Goal: Task Accomplishment & Management: Manage account settings

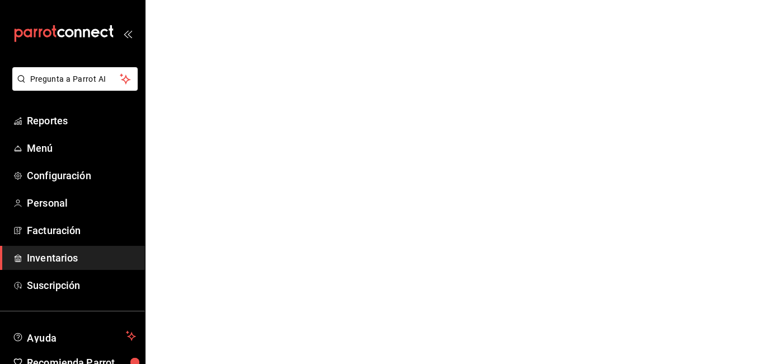
click at [339, 0] on html "Pregunta a Parrot AI Reportes Menú Configuración Personal Facturación Inventari…" at bounding box center [380, 0] width 760 height 0
click at [72, 172] on span "Configuración" at bounding box center [81, 175] width 109 height 15
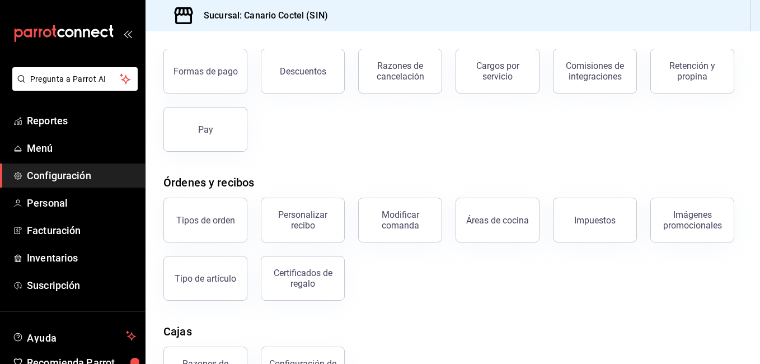
scroll to position [24, 0]
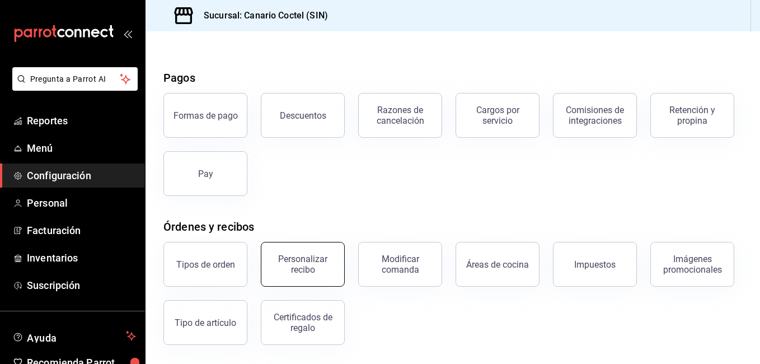
click at [291, 260] on div "Personalizar recibo" at bounding box center [302, 264] width 69 height 21
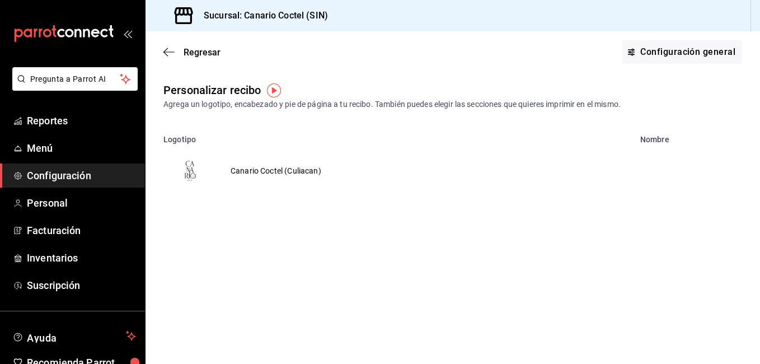
click at [263, 170] on td "Canario Coctel (Culiacan)" at bounding box center [276, 171] width 118 height 54
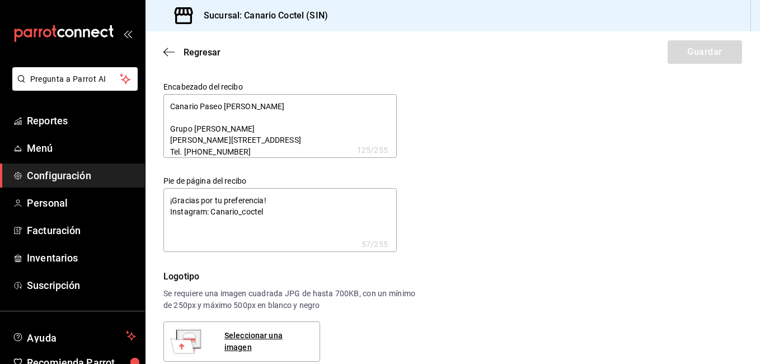
type textarea "x"
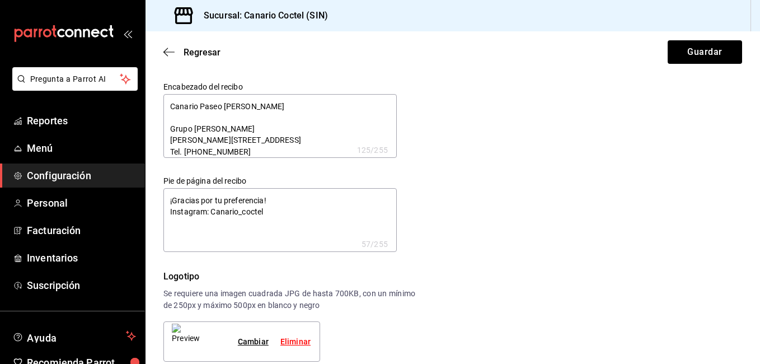
type textarea "x"
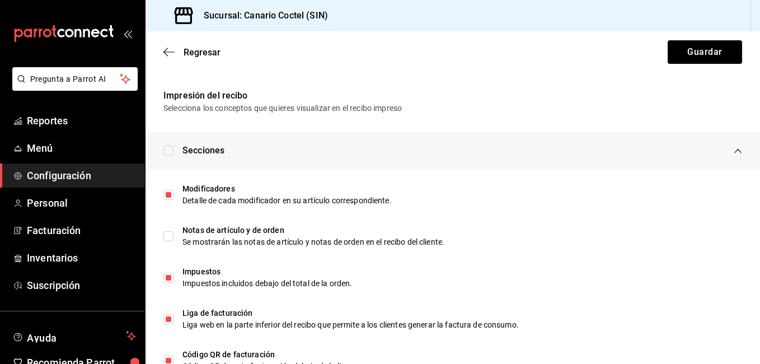
scroll to position [581, 0]
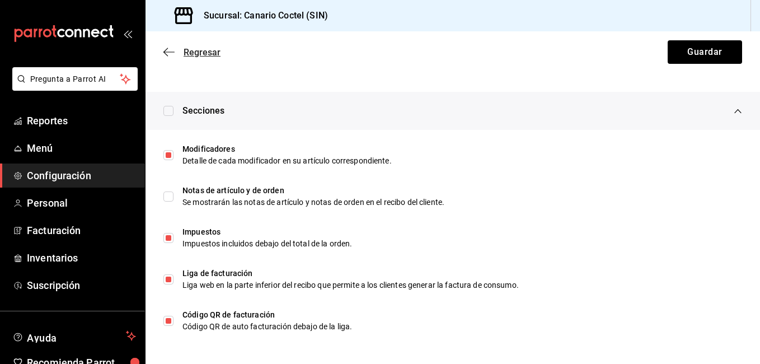
click at [180, 53] on span "Regresar" at bounding box center [191, 52] width 57 height 11
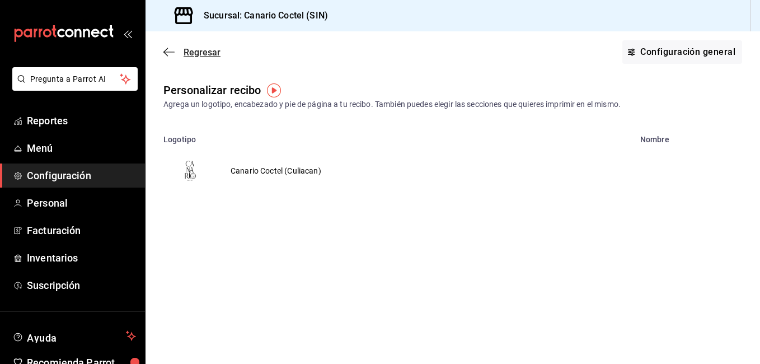
click at [200, 53] on span "Regresar" at bounding box center [202, 52] width 37 height 11
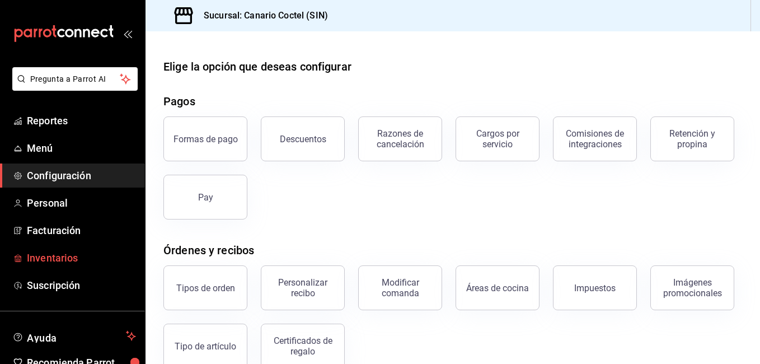
click at [58, 264] on span "Inventarios" at bounding box center [81, 257] width 109 height 15
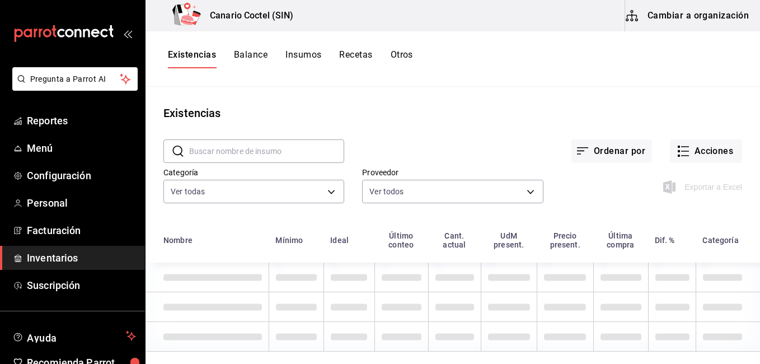
click at [700, 16] on button "Cambiar a organización" at bounding box center [688, 15] width 126 height 31
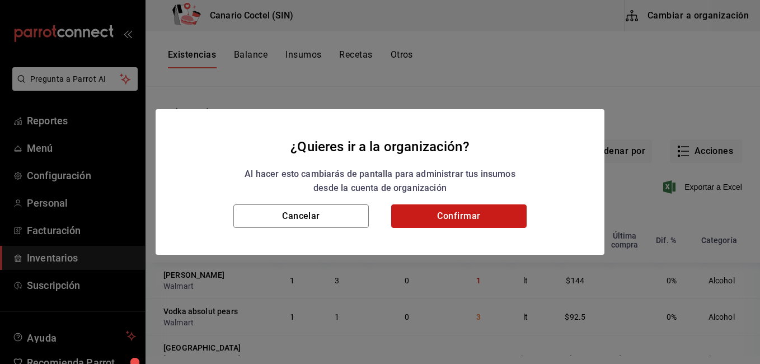
click at [456, 223] on button "Confirmar" at bounding box center [458, 216] width 135 height 24
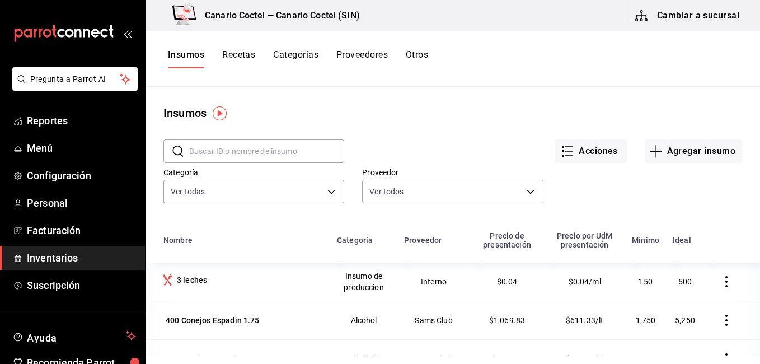
click at [240, 56] on button "Recetas" at bounding box center [238, 58] width 33 height 19
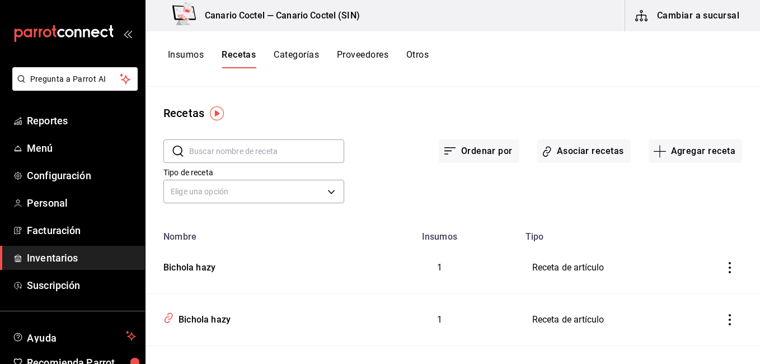
click at [259, 147] on input "text" at bounding box center [266, 151] width 155 height 22
type input "tostada c"
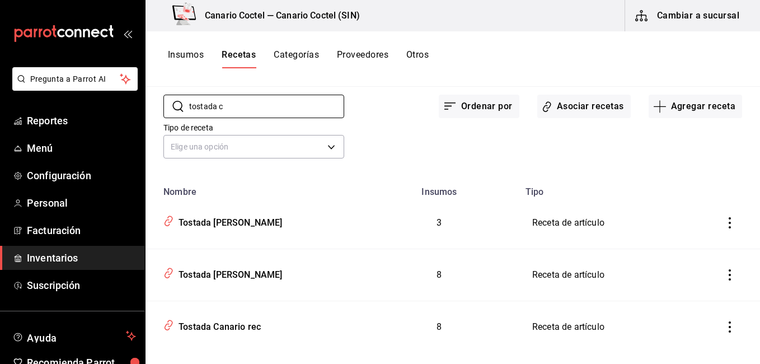
scroll to position [64, 0]
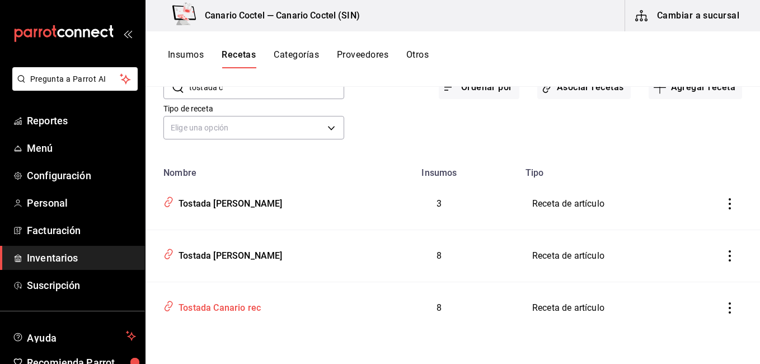
click at [243, 308] on div "Tostada Canario rec" at bounding box center [217, 305] width 87 height 17
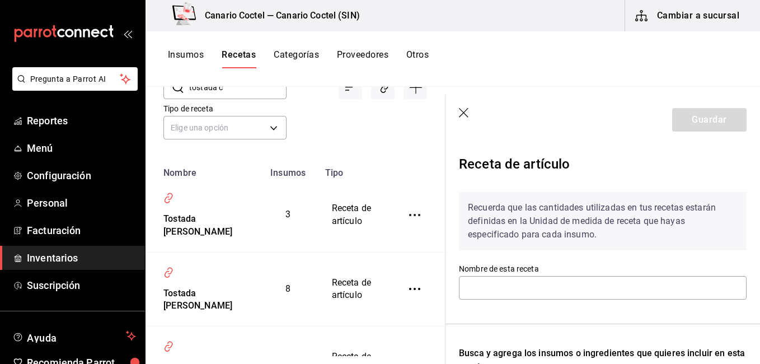
type input "Tostada Canario rec"
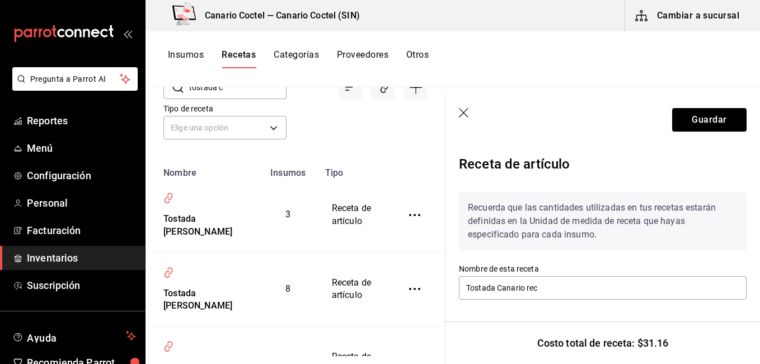
click at [184, 55] on button "Insumos" at bounding box center [186, 58] width 36 height 19
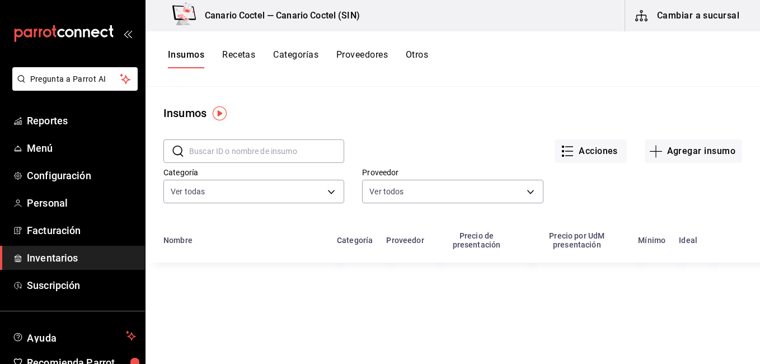
click at [245, 143] on input "text" at bounding box center [266, 151] width 155 height 22
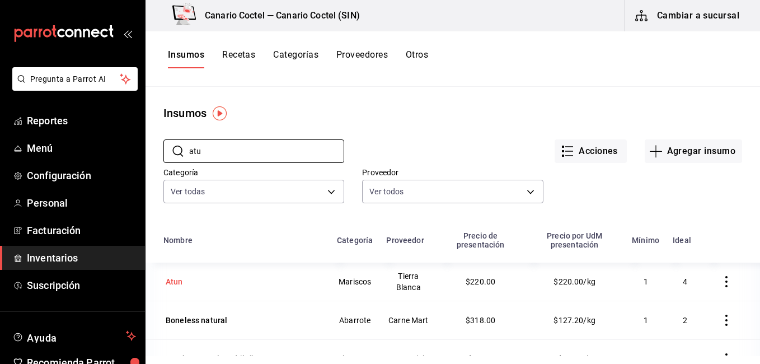
type input "atu"
click at [179, 285] on div "Atun" at bounding box center [174, 281] width 17 height 11
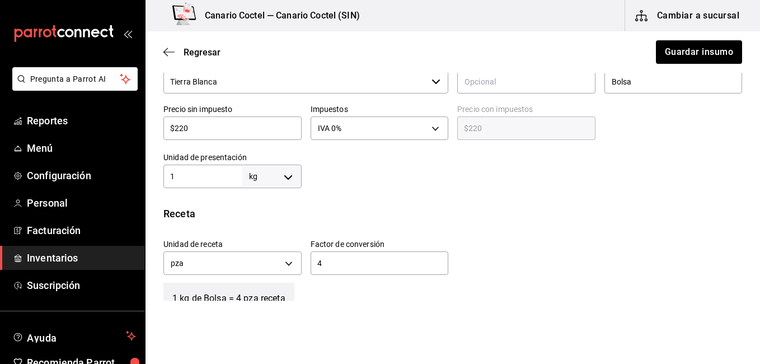
scroll to position [275, 0]
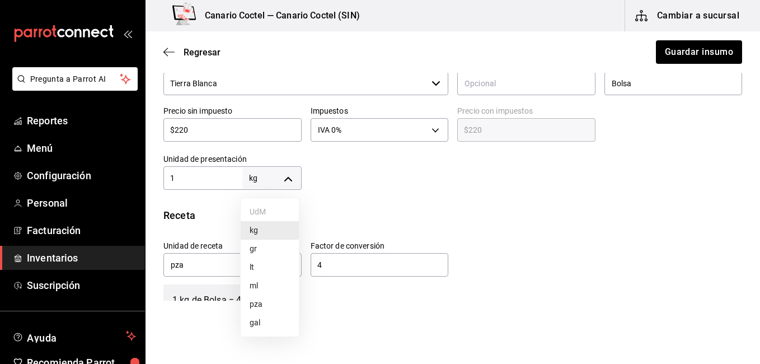
click at [266, 171] on body "Pregunta a Parrot AI Reportes Menú Configuración Personal Facturación Inventari…" at bounding box center [380, 150] width 760 height 301
click at [260, 301] on li "pza" at bounding box center [270, 304] width 58 height 18
type input "UNIT"
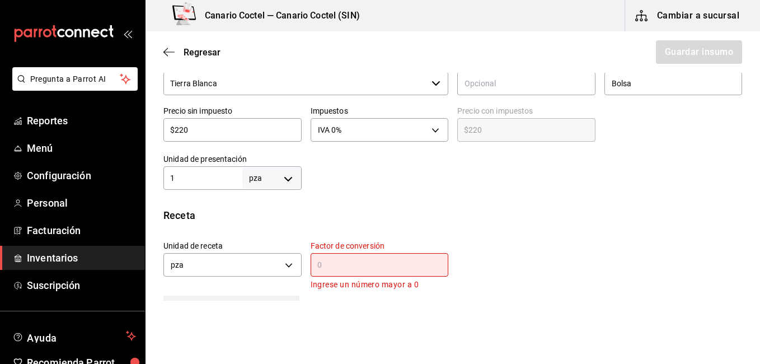
click at [333, 255] on div "​" at bounding box center [380, 265] width 138 height 24
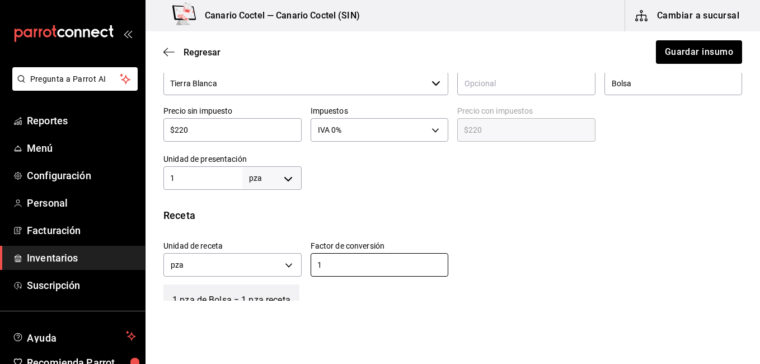
type input "1"
click at [195, 132] on input "$220" at bounding box center [232, 129] width 138 height 13
type input "$4"
type input "$4.00"
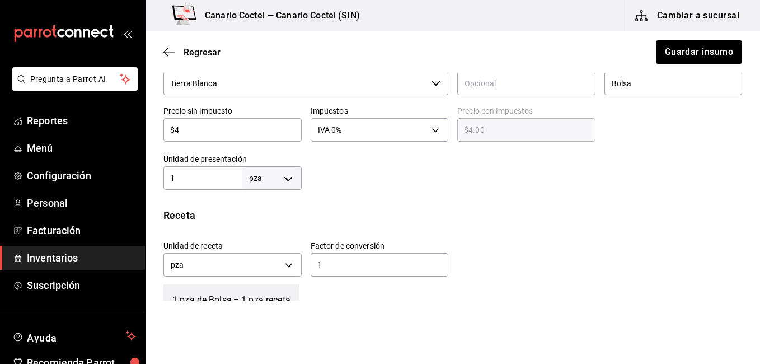
type input "$44"
type input "$44.00"
type input "$44"
click at [663, 50] on button "Guardar insumo" at bounding box center [698, 52] width 87 height 24
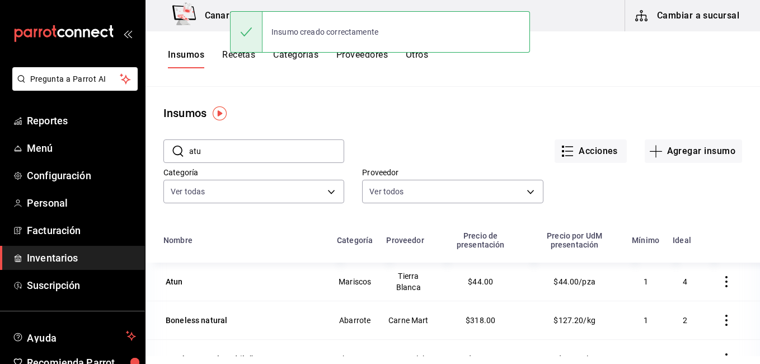
click at [245, 59] on button "Recetas" at bounding box center [238, 58] width 33 height 19
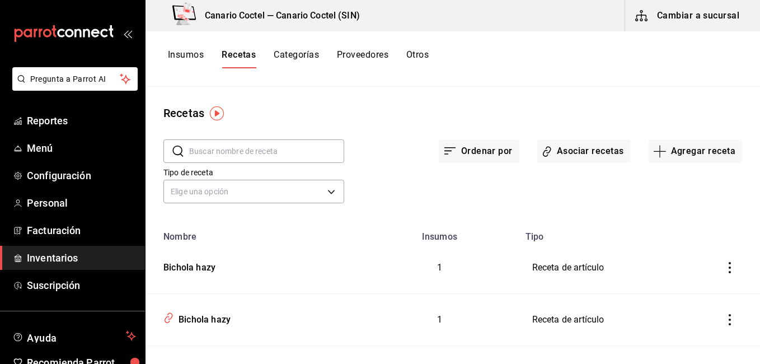
click at [230, 148] on input "text" at bounding box center [266, 151] width 155 height 22
type input "tostada"
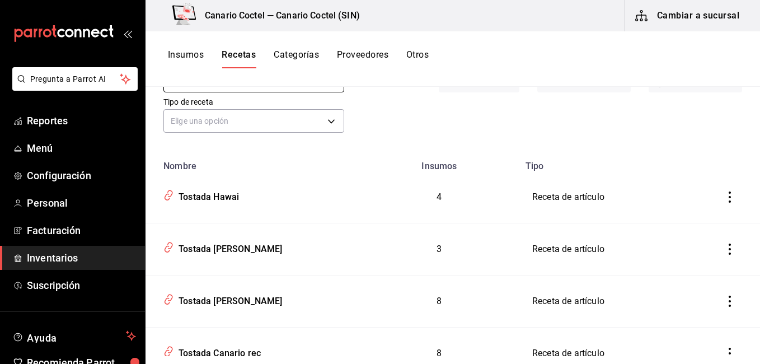
scroll to position [116, 0]
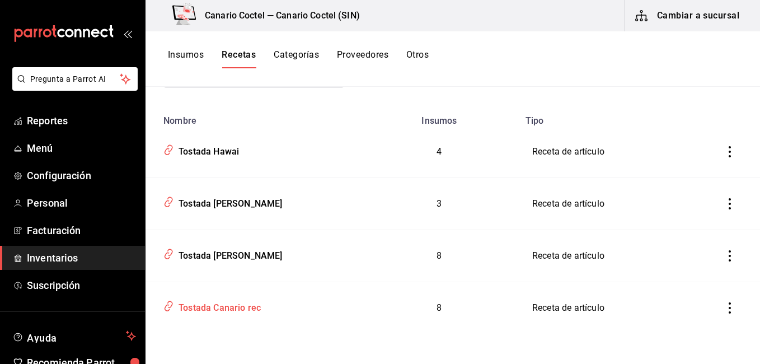
click at [209, 315] on div "Tostada Canario rec" at bounding box center [253, 305] width 188 height 21
type input "Tostada Canario rec"
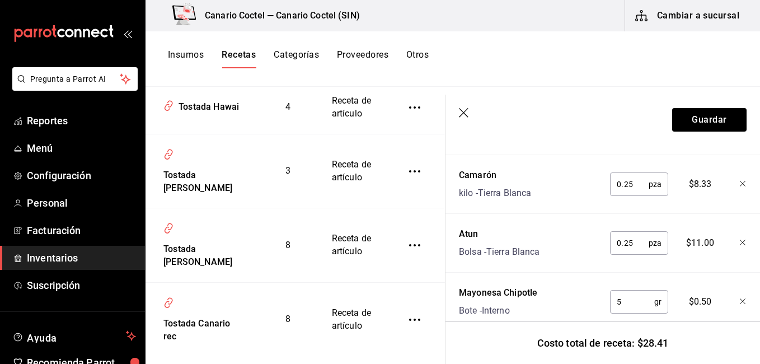
scroll to position [629, 0]
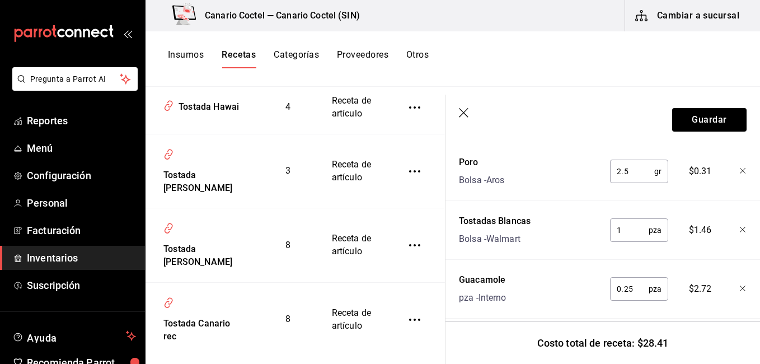
scroll to position [282, 0]
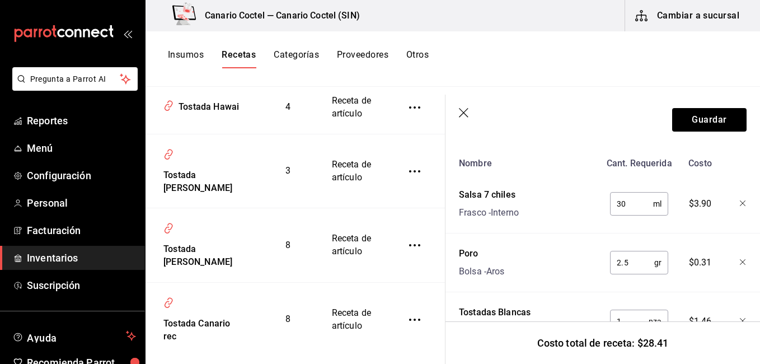
click at [551, 250] on div "Poro Bolsa - Aros" at bounding box center [527, 260] width 146 height 36
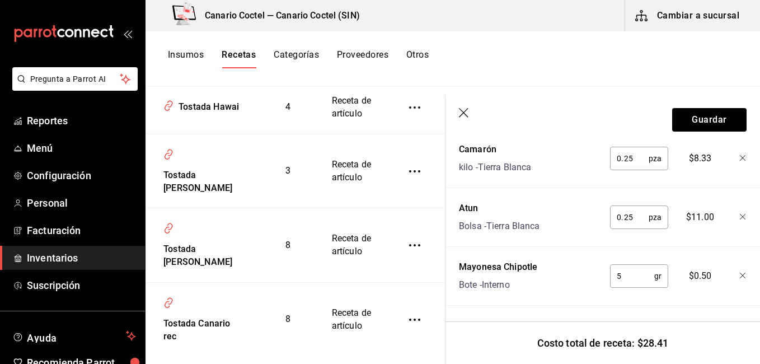
scroll to position [629, 0]
click at [711, 114] on button "Guardar" at bounding box center [709, 120] width 74 height 24
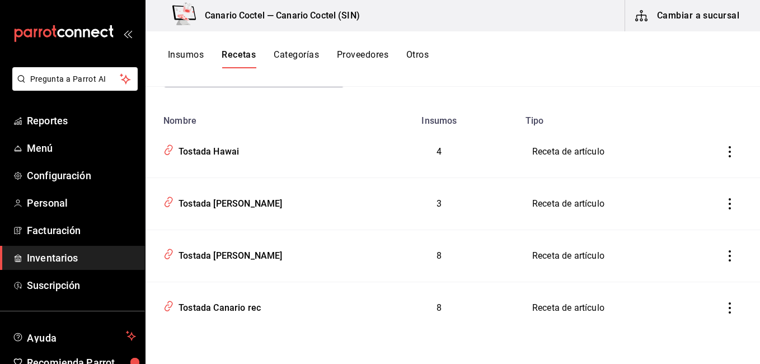
scroll to position [10, 0]
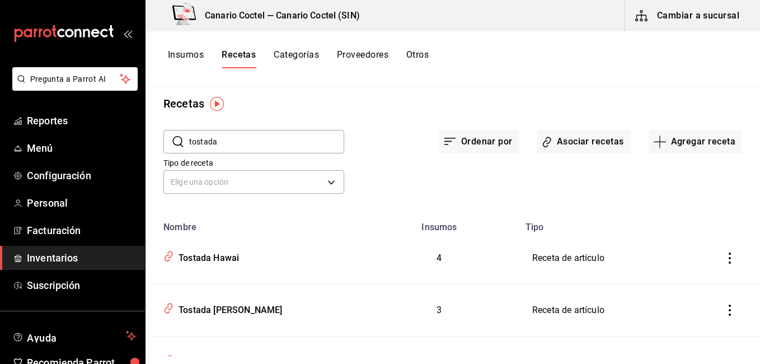
click at [292, 133] on input "tostada" at bounding box center [266, 141] width 155 height 22
click at [291, 132] on input "p" at bounding box center [266, 141] width 155 height 22
type input "pep"
click at [192, 257] on div "Pepito de Picaña." at bounding box center [212, 255] width 76 height 17
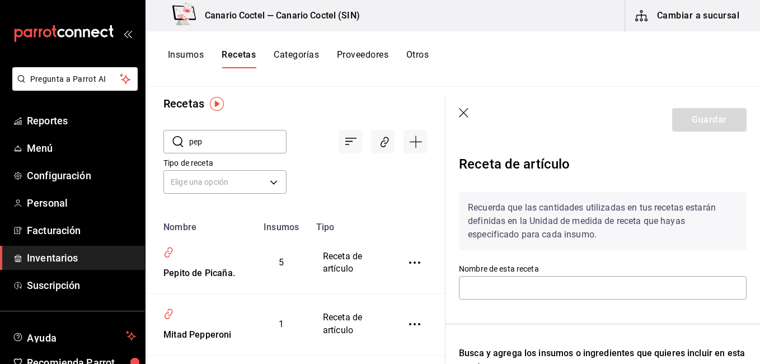
type input "Pepito de Picaña."
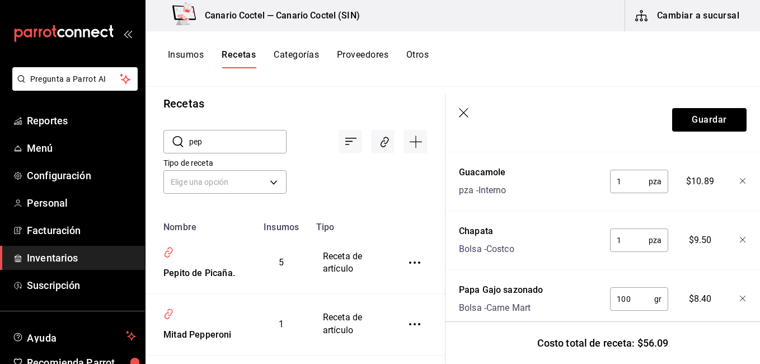
scroll to position [453, 0]
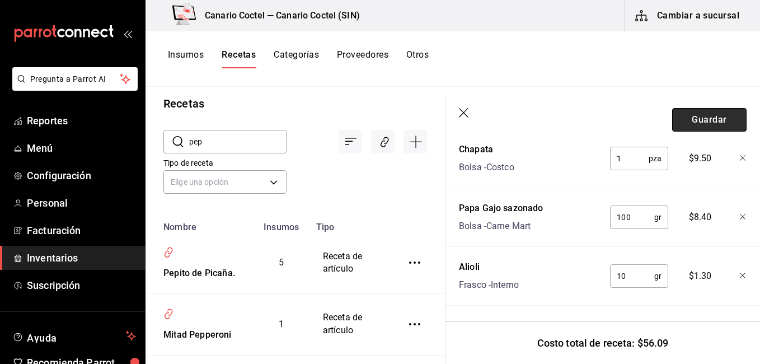
click at [714, 114] on button "Guardar" at bounding box center [709, 120] width 74 height 24
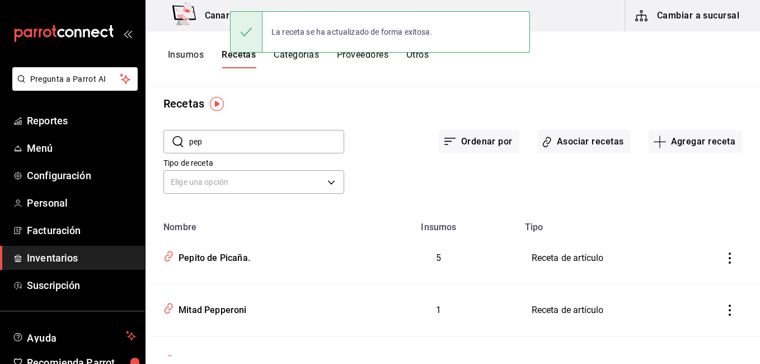
click at [294, 142] on input "pep" at bounding box center [266, 141] width 155 height 22
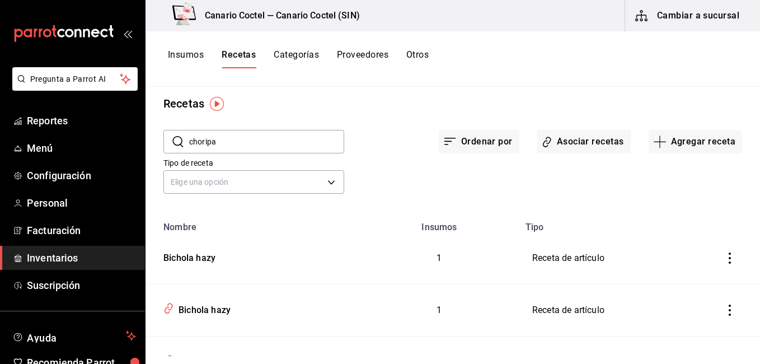
type input "choripa"
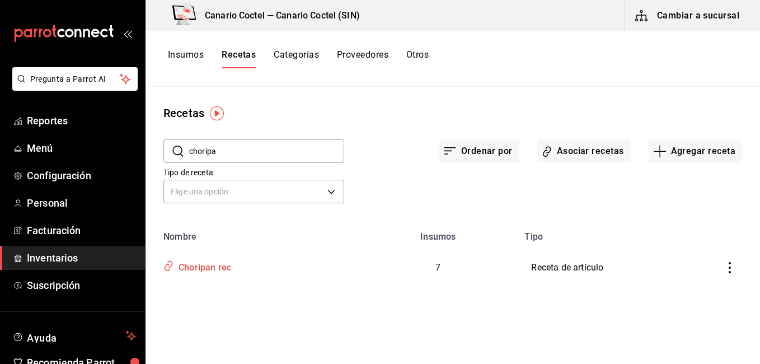
click at [218, 265] on div "Choripan rec" at bounding box center [202, 265] width 57 height 17
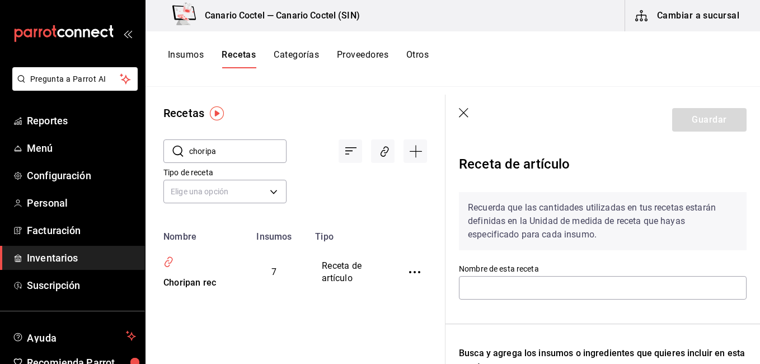
type input "Choripan rec"
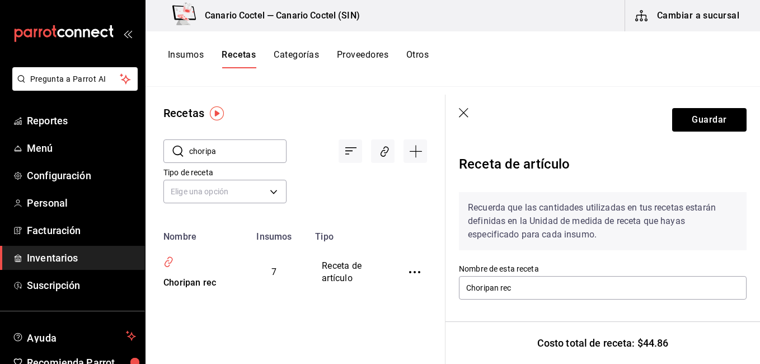
click at [640, 260] on div "Recuerda que las cantidades utilizadas en tus recetas estarán definidas en la U…" at bounding box center [603, 228] width 288 height 72
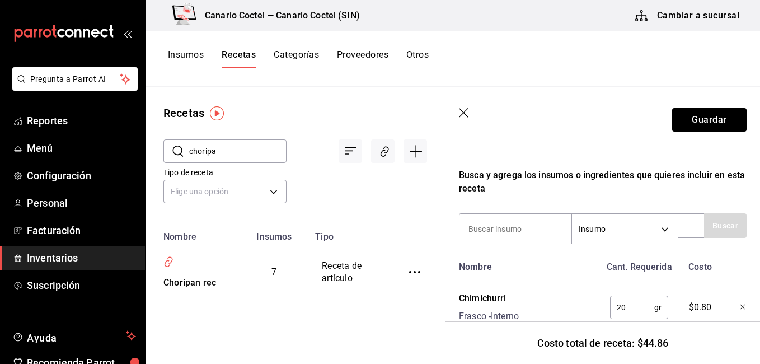
scroll to position [186, 0]
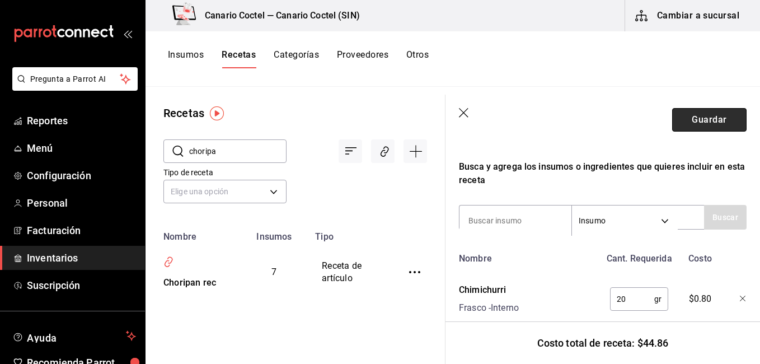
click at [693, 114] on button "Guardar" at bounding box center [709, 120] width 74 height 24
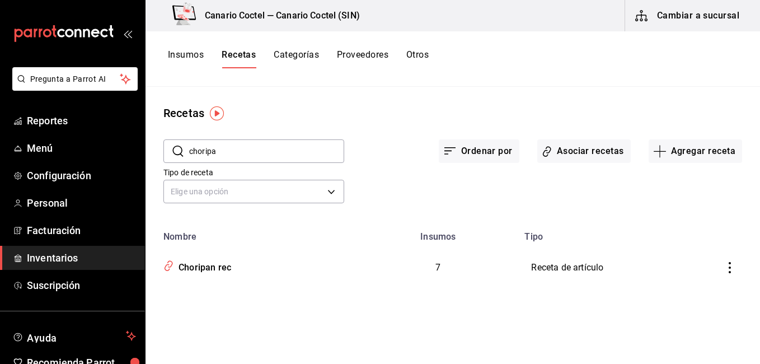
click at [226, 144] on input "choripa" at bounding box center [266, 151] width 155 height 22
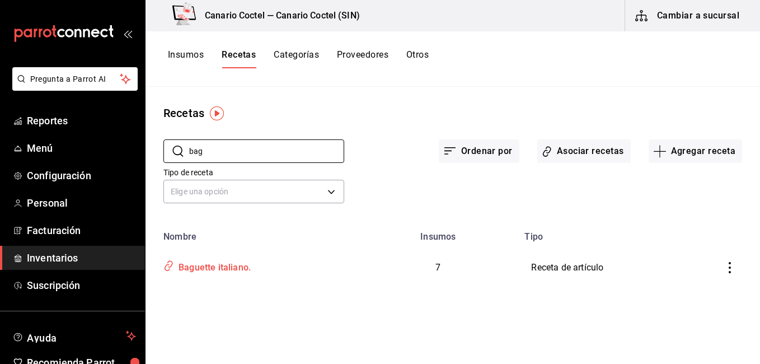
type input "bag"
click at [242, 268] on div "Baguette italiano." at bounding box center [212, 265] width 77 height 17
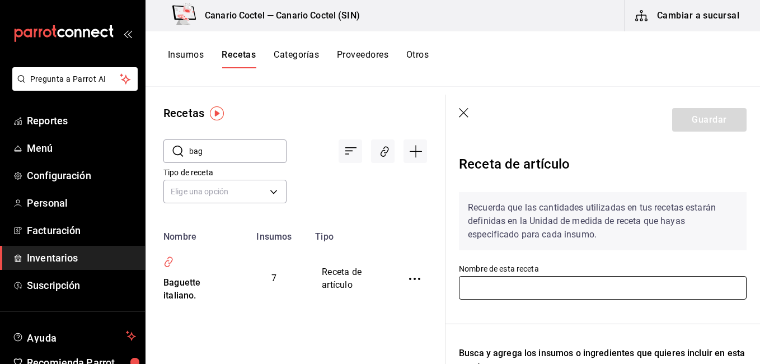
type input "Baguette italiano."
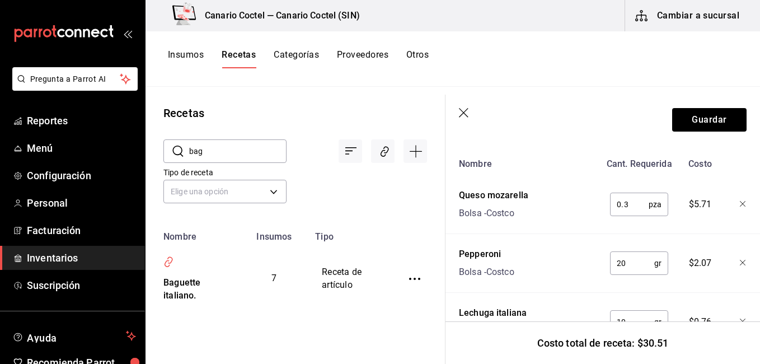
scroll to position [264, 0]
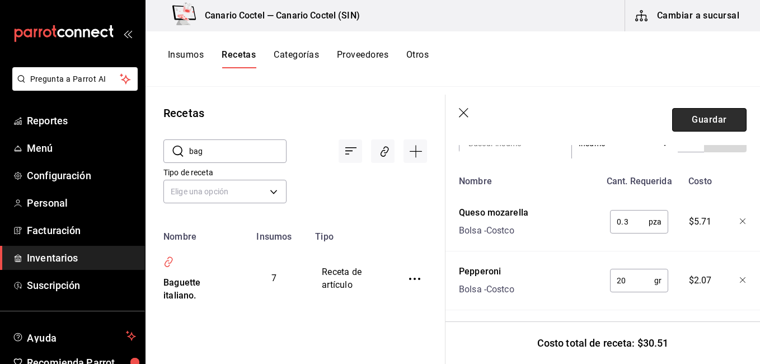
click at [721, 115] on button "Guardar" at bounding box center [709, 120] width 74 height 24
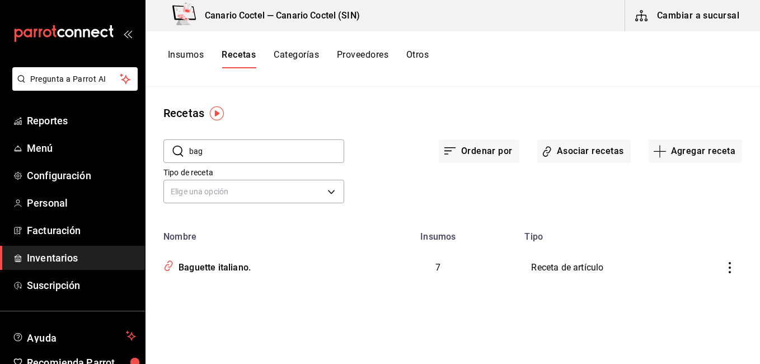
click at [255, 141] on input "bag" at bounding box center [266, 151] width 155 height 22
click at [254, 142] on input "bag" at bounding box center [266, 151] width 155 height 22
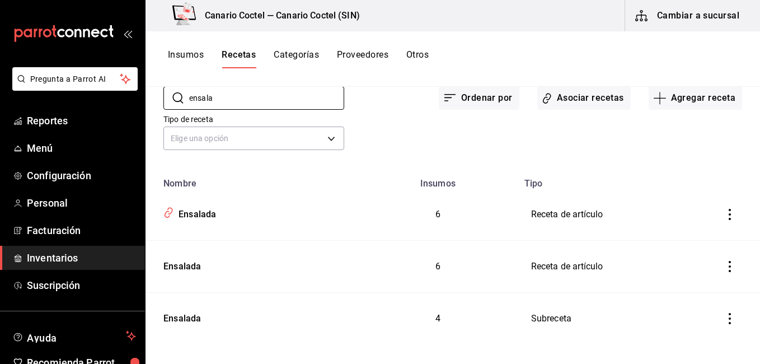
scroll to position [64, 0]
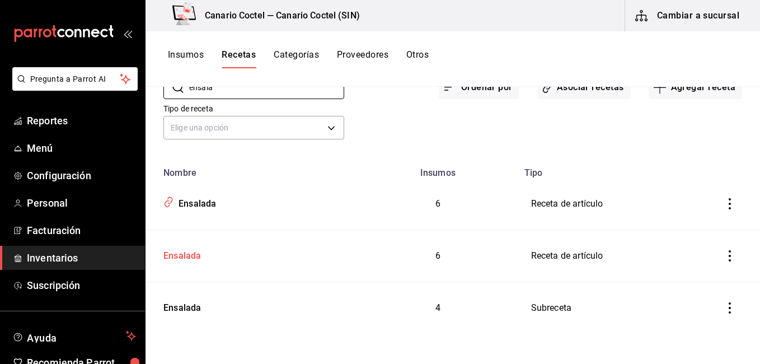
type input "ensala"
click at [177, 249] on div "Ensalada" at bounding box center [180, 253] width 42 height 17
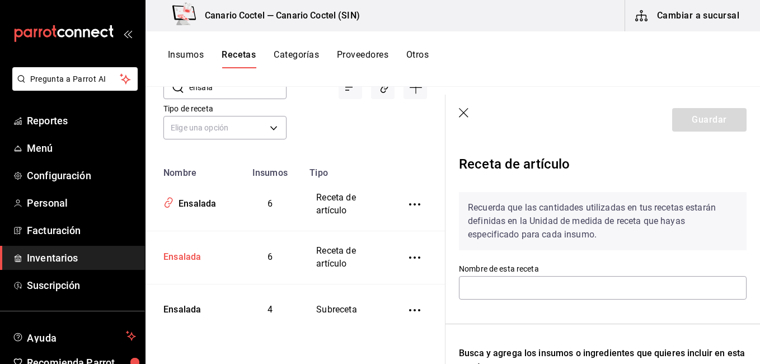
type input "Ensalada"
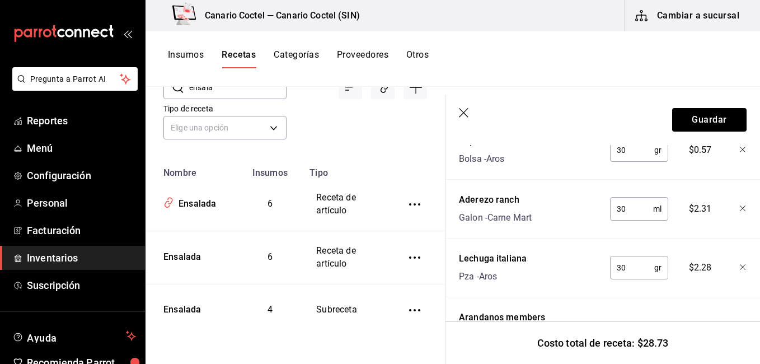
scroll to position [396, 0]
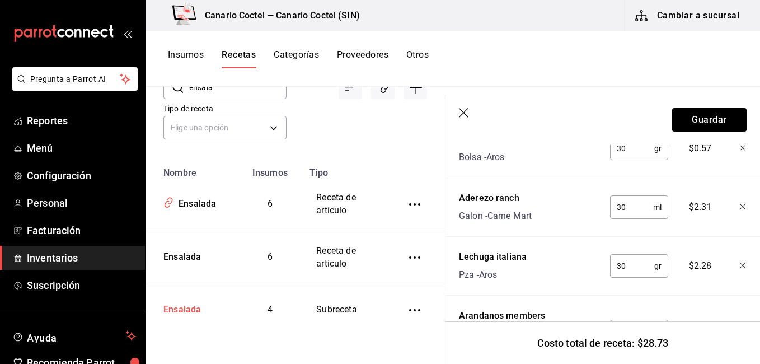
click at [196, 307] on div "Ensalada" at bounding box center [180, 307] width 42 height 17
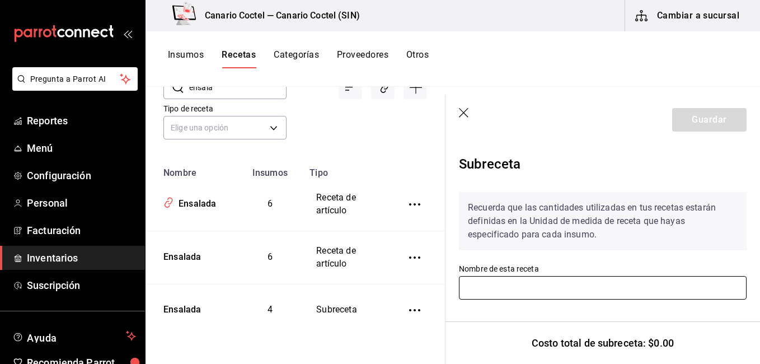
type input "Ensalada"
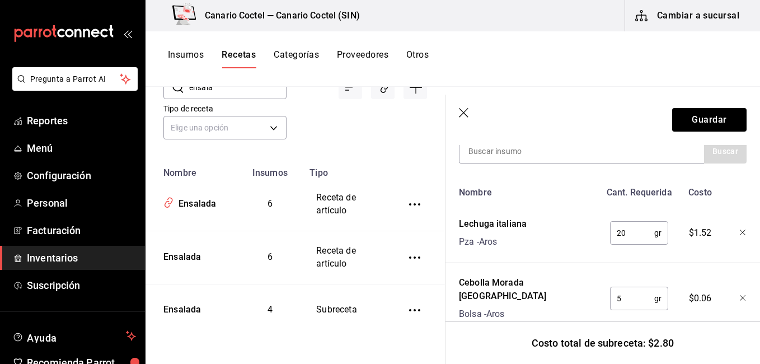
scroll to position [254, 0]
click at [463, 107] on header "Guardar" at bounding box center [603, 120] width 315 height 50
click at [461, 109] on icon "button" at bounding box center [464, 113] width 11 height 11
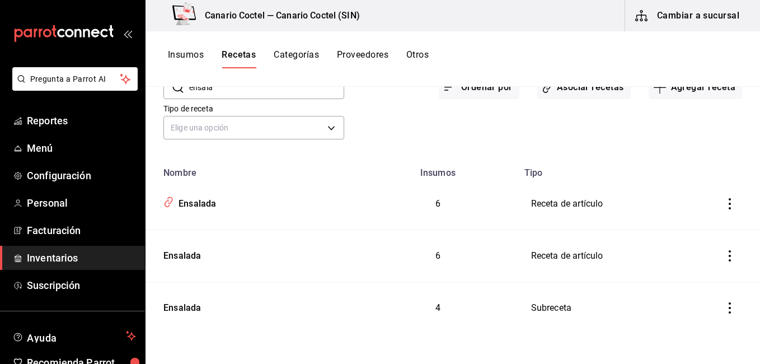
click at [726, 307] on icon "inventoriesTable" at bounding box center [729, 307] width 11 height 11
click at [681, 321] on span "Eliminar" at bounding box center [687, 323] width 29 height 9
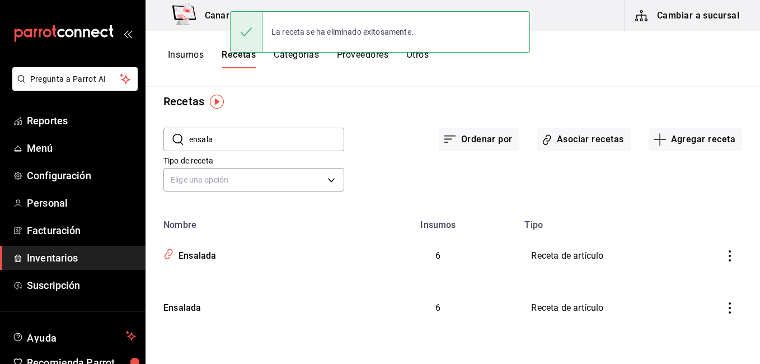
scroll to position [12, 0]
click at [724, 310] on icon "inventoriesTable" at bounding box center [729, 307] width 11 height 11
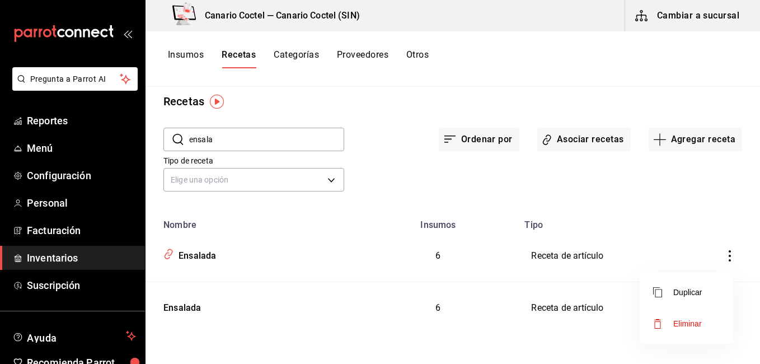
click at [686, 316] on li "Eliminar" at bounding box center [687, 323] width 94 height 31
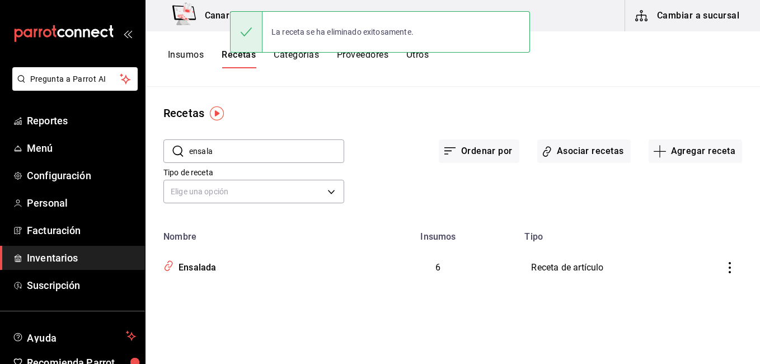
scroll to position [0, 0]
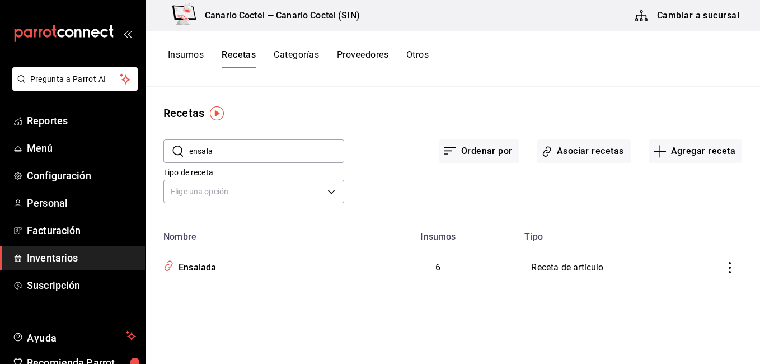
click at [288, 156] on input "ensala" at bounding box center [266, 151] width 155 height 22
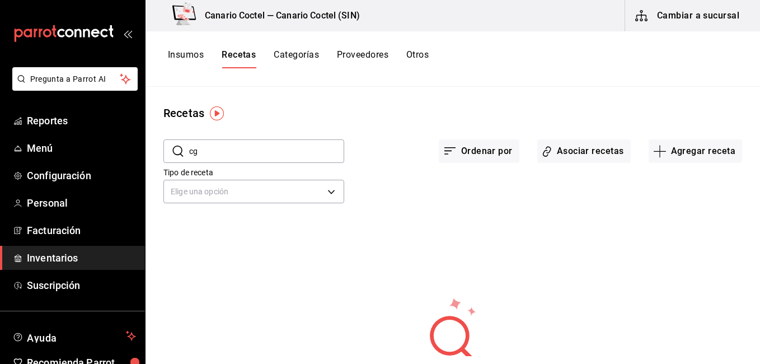
type input "c"
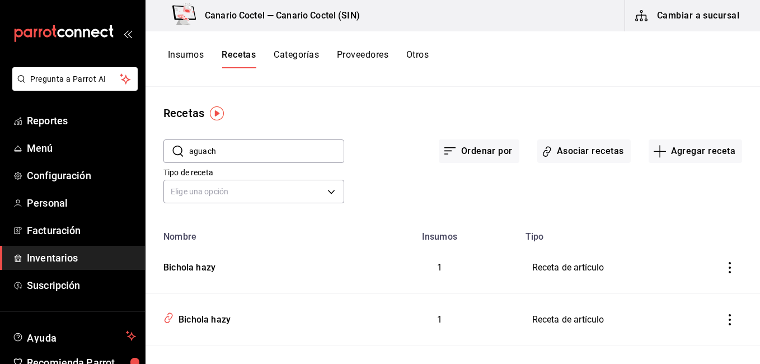
type input "aguach"
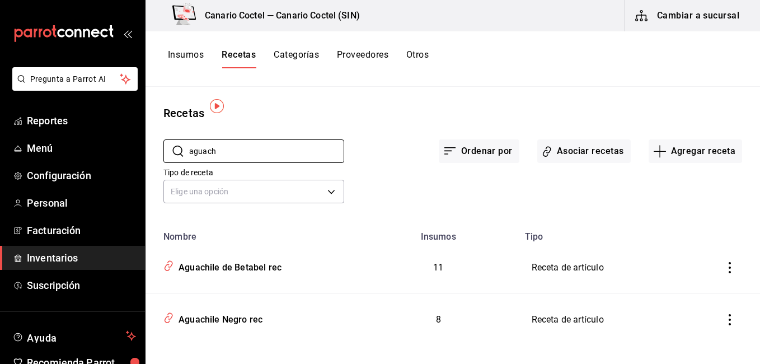
scroll to position [12, 0]
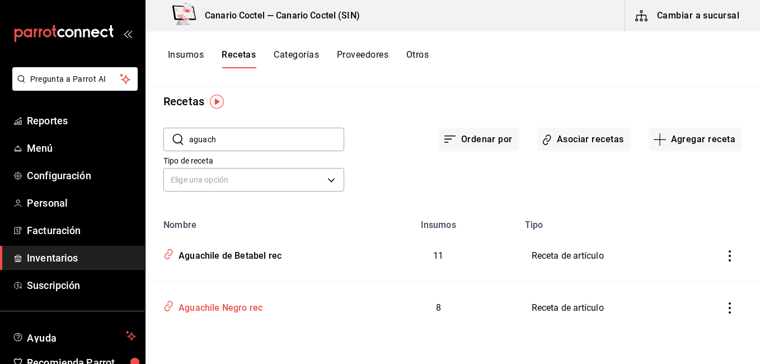
click at [167, 306] on icon "inventoriesTable" at bounding box center [168, 305] width 11 height 13
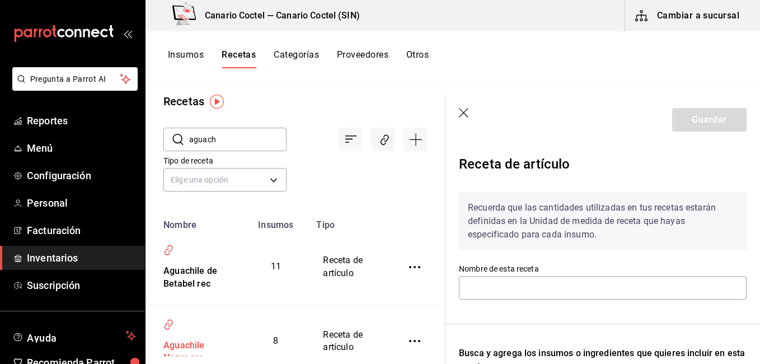
type input "Aguachile Negro rec"
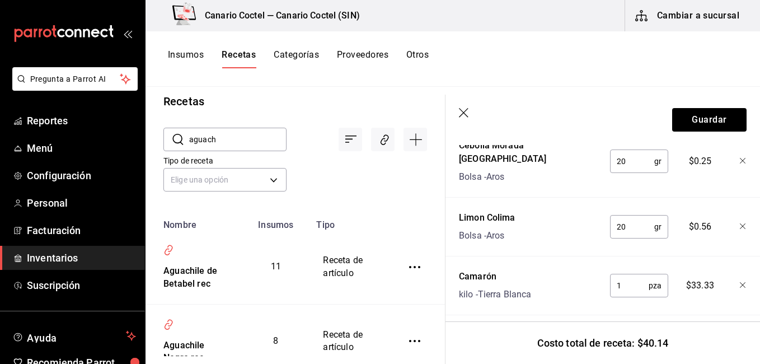
scroll to position [629, 0]
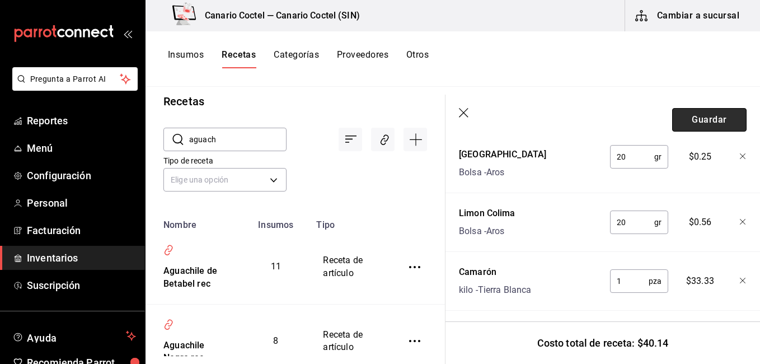
click at [707, 115] on button "Guardar" at bounding box center [709, 120] width 74 height 24
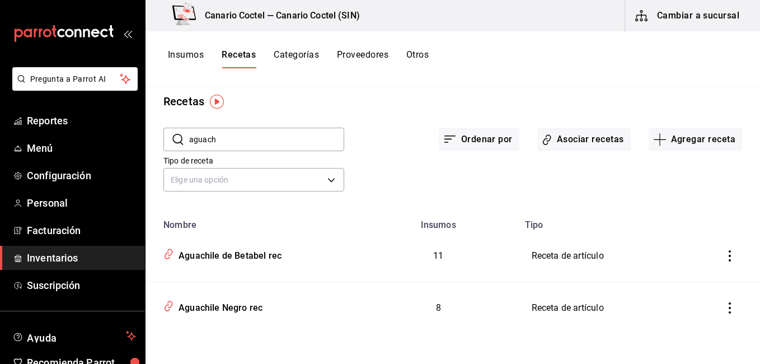
click at [237, 140] on input "aguach" at bounding box center [266, 139] width 155 height 22
type input "sash"
click at [211, 301] on div "Sashimi de Atún rec" at bounding box center [217, 305] width 87 height 17
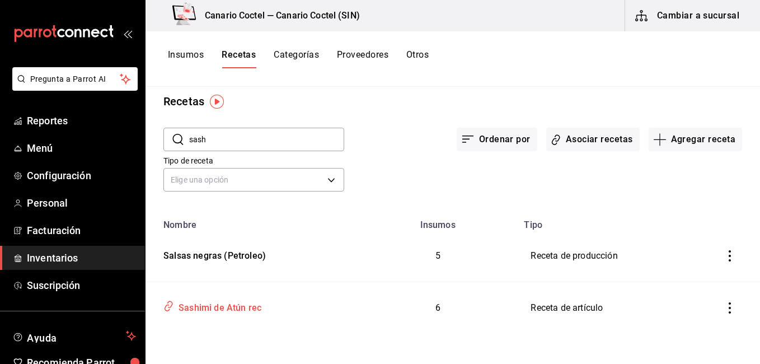
type input "Sashimi de Atún rec"
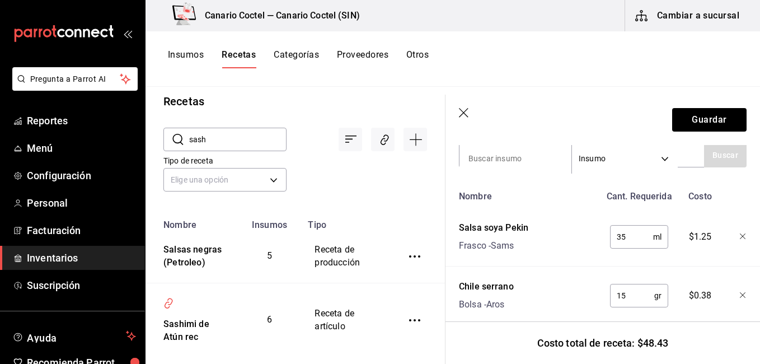
scroll to position [250, 0]
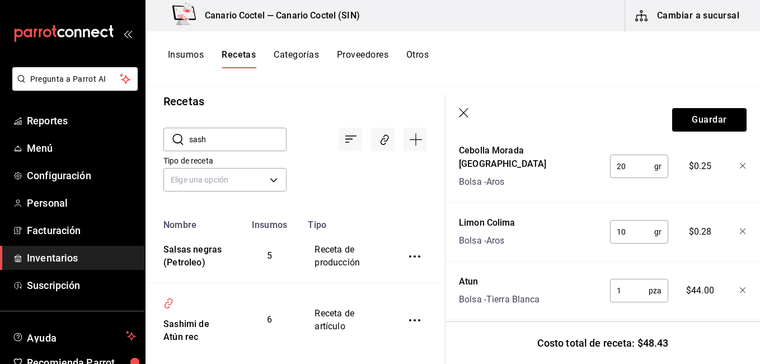
scroll to position [512, 0]
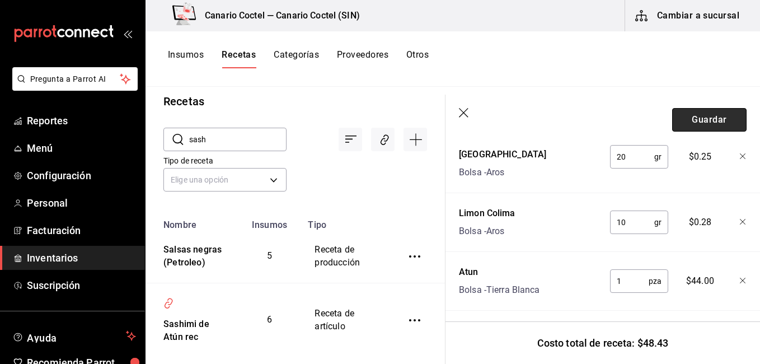
click at [704, 126] on button "Guardar" at bounding box center [709, 120] width 74 height 24
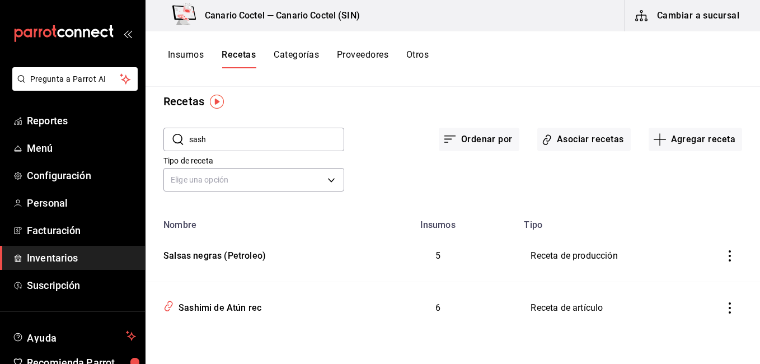
click at [301, 149] on input "sash" at bounding box center [266, 139] width 155 height 22
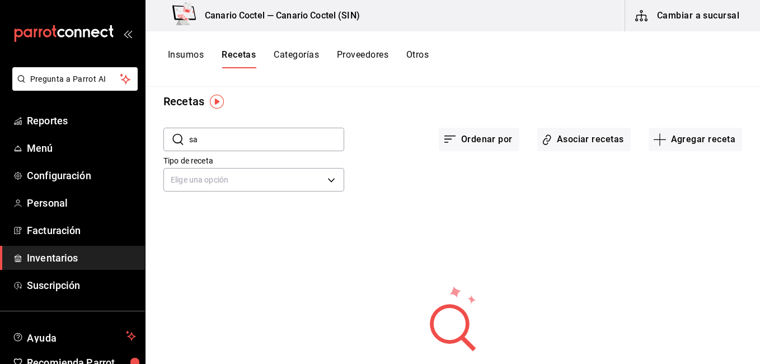
type input "s"
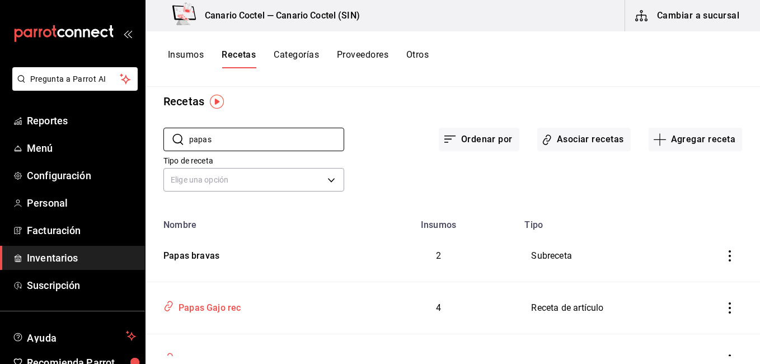
type input "papas"
click at [233, 294] on td "Papas Gajo rec" at bounding box center [253, 308] width 214 height 52
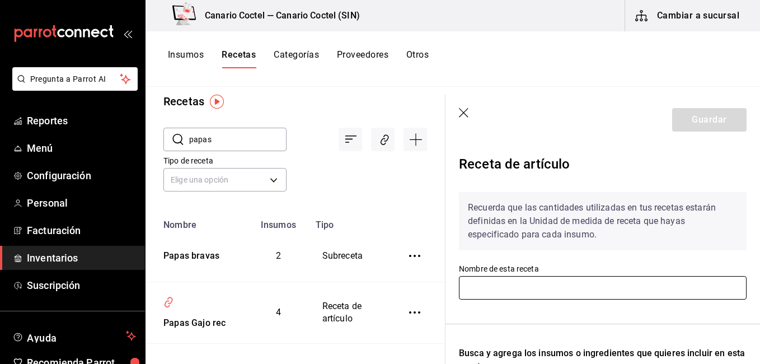
type input "Papas Gajo rec"
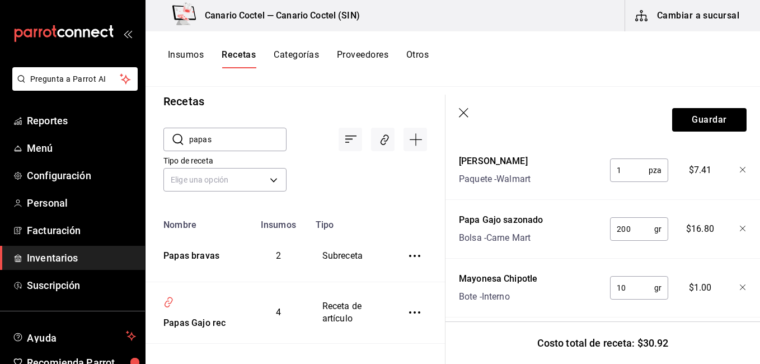
scroll to position [394, 0]
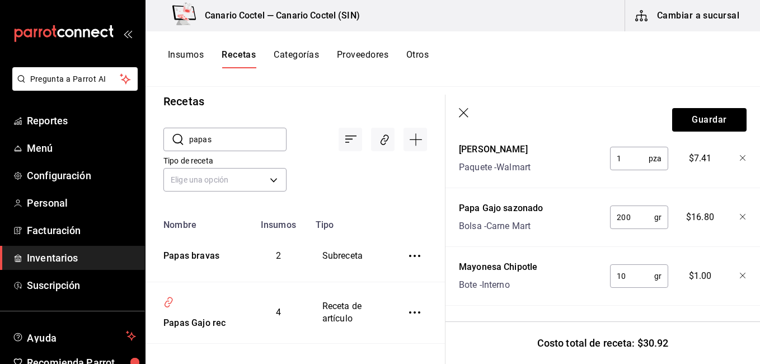
click at [618, 288] on div "Nombre Cant. Requerida Costo Queso mozarella Bolsa - Costco 0.3 pza ​ $5.71 Toc…" at bounding box center [603, 176] width 288 height 257
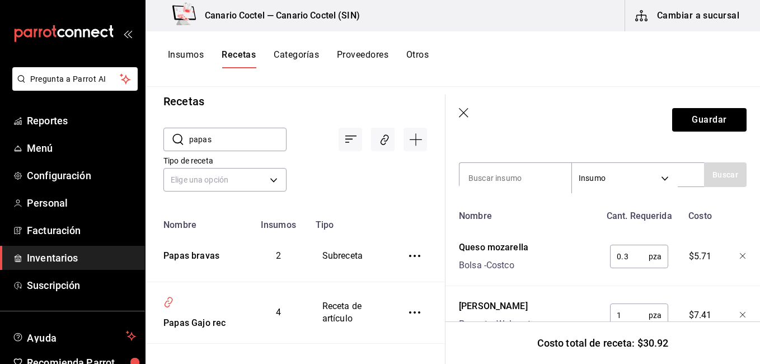
scroll to position [184, 0]
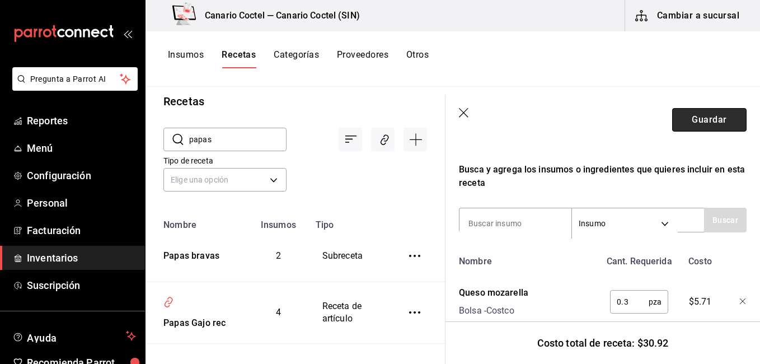
click at [691, 124] on button "Guardar" at bounding box center [709, 120] width 74 height 24
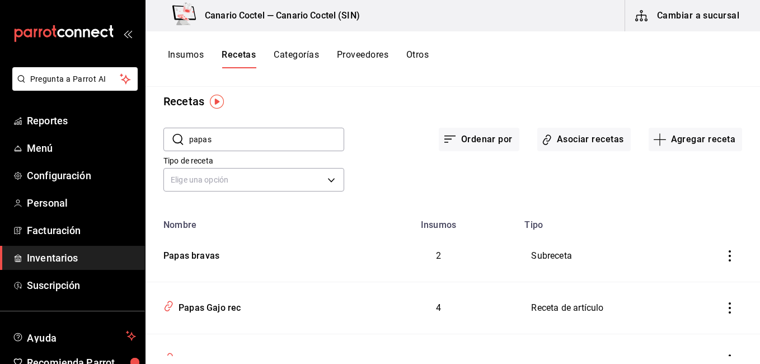
click at [246, 146] on input "papas" at bounding box center [266, 139] width 155 height 22
type input "p"
type input "panq"
click at [229, 258] on div "Mezcla para panqueques" at bounding box center [213, 253] width 109 height 17
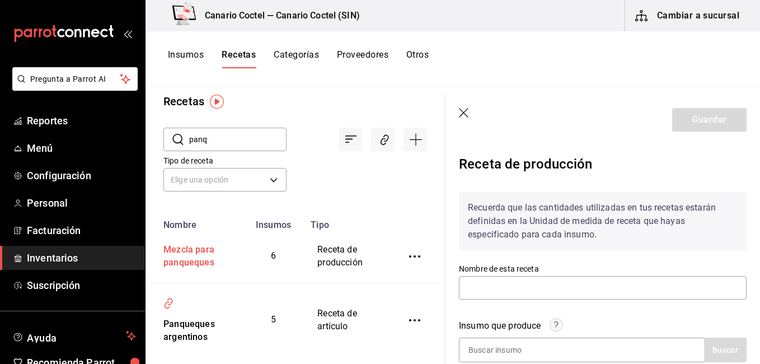
type input "Mezcla para panqueques"
type input "36"
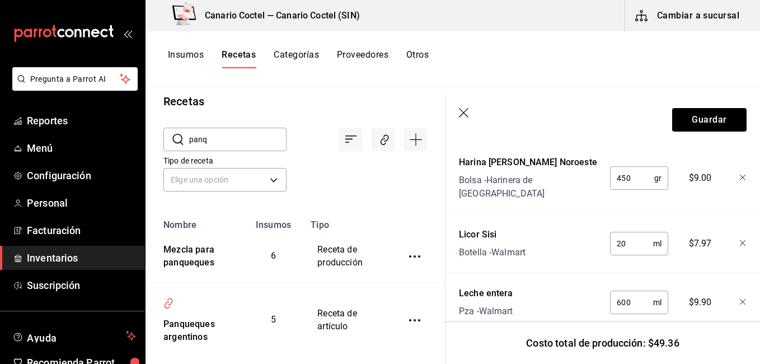
scroll to position [466, 0]
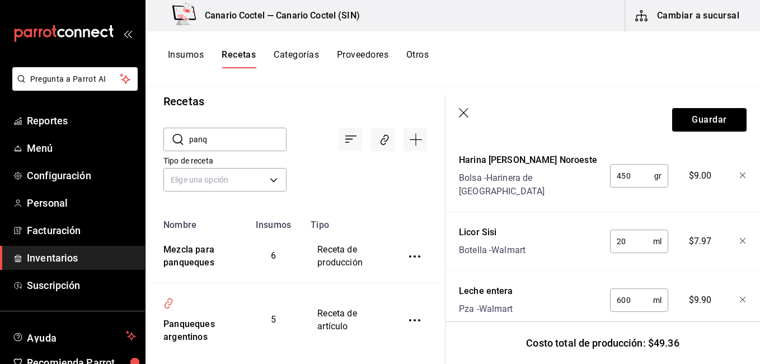
click at [462, 115] on icon "button" at bounding box center [464, 113] width 11 height 11
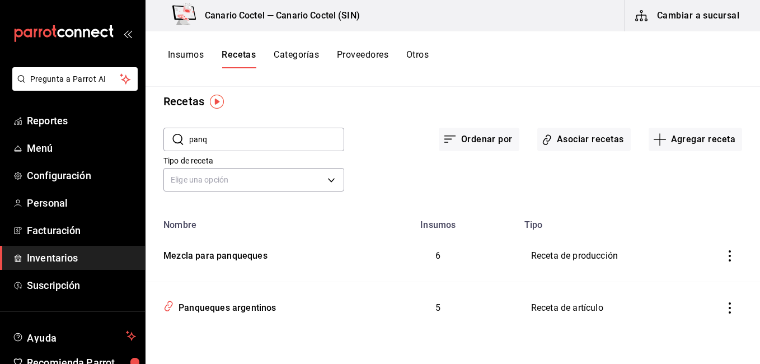
click at [259, 144] on input "panq" at bounding box center [266, 139] width 155 height 22
type input "chee"
click at [224, 305] on div "Cheesecake de plátano" at bounding box center [209, 305] width 101 height 17
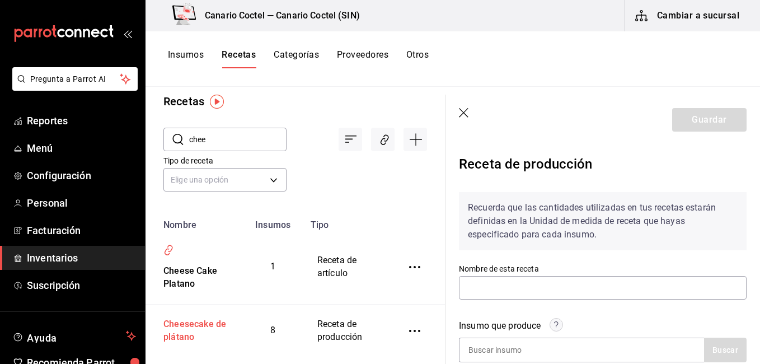
type input "Cheesecake de plátano"
type input "6"
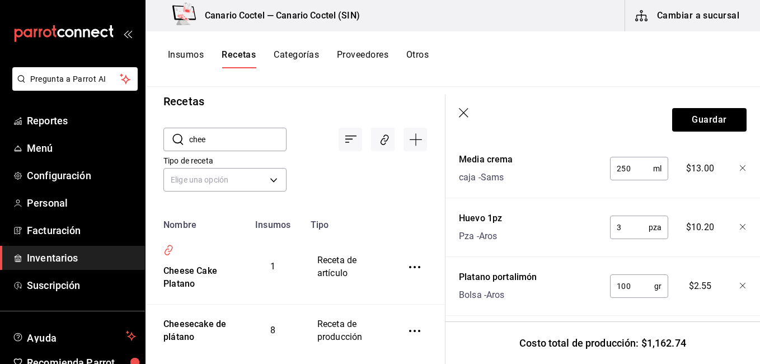
scroll to position [779, 0]
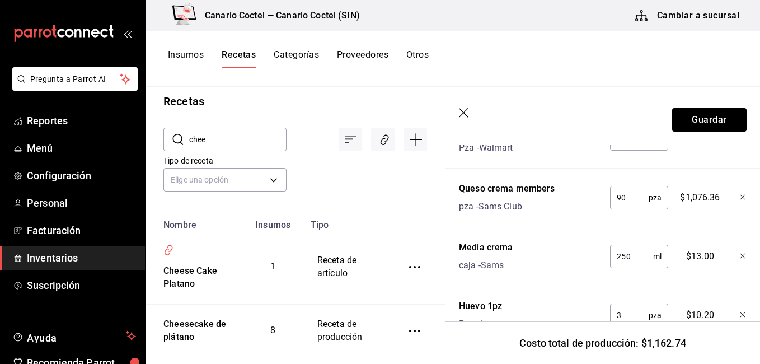
scroll to position [672, 0]
click at [638, 195] on input "90" at bounding box center [629, 197] width 39 height 22
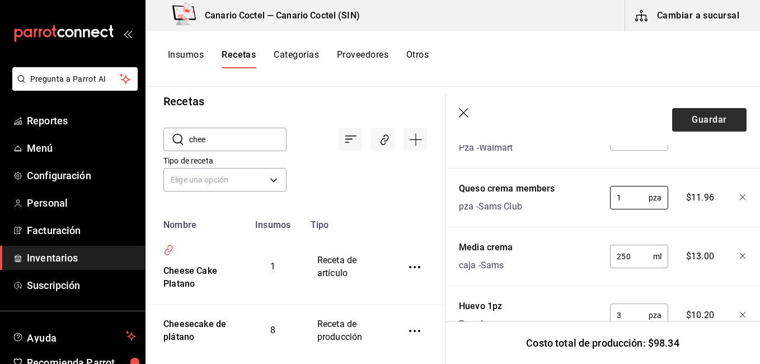
type input "1"
click at [704, 116] on button "Guardar" at bounding box center [709, 120] width 74 height 24
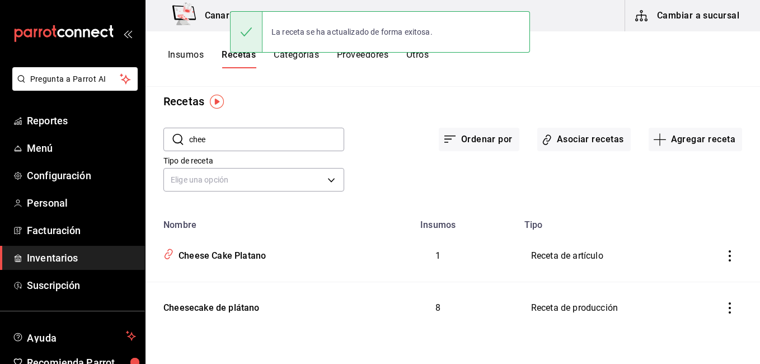
click at [176, 59] on button "Insumos" at bounding box center [186, 58] width 36 height 19
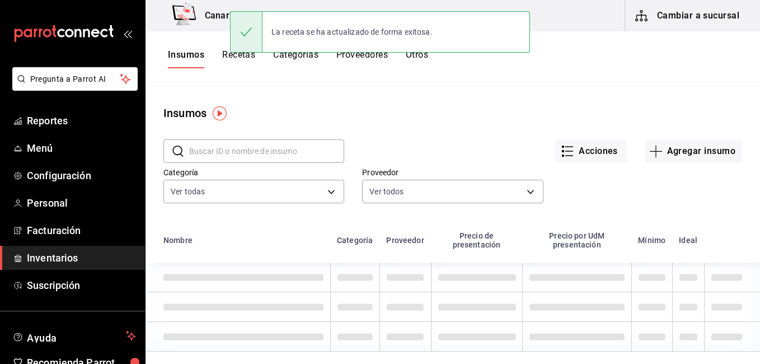
click at [229, 146] on input "text" at bounding box center [266, 151] width 155 height 22
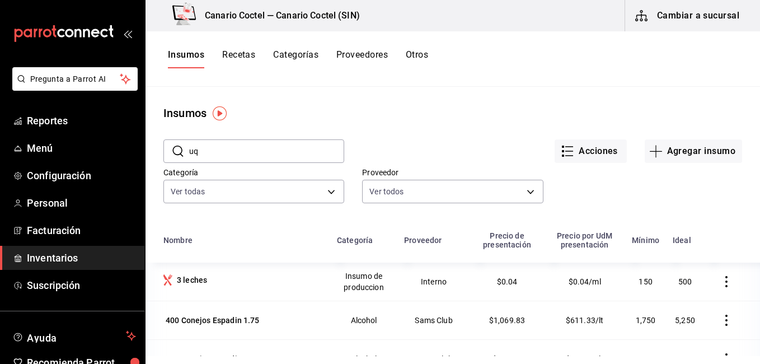
type input "u"
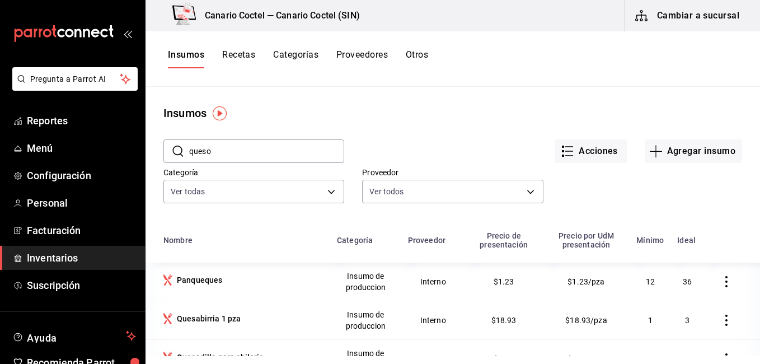
type input "queso c"
